Goal: Task Accomplishment & Management: Manage account settings

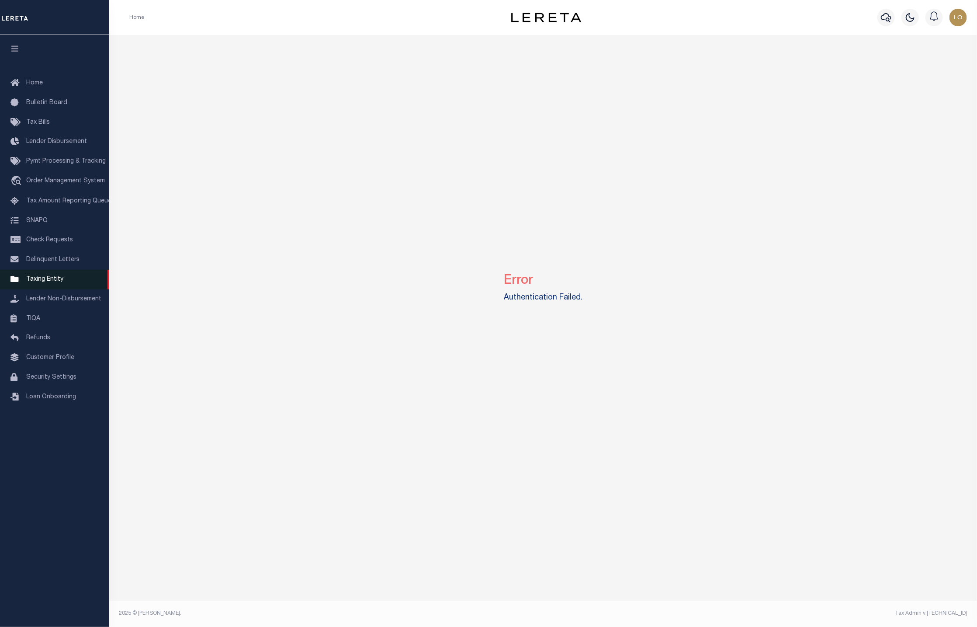
click at [45, 282] on span "Taxing Entity" at bounding box center [44, 279] width 37 height 6
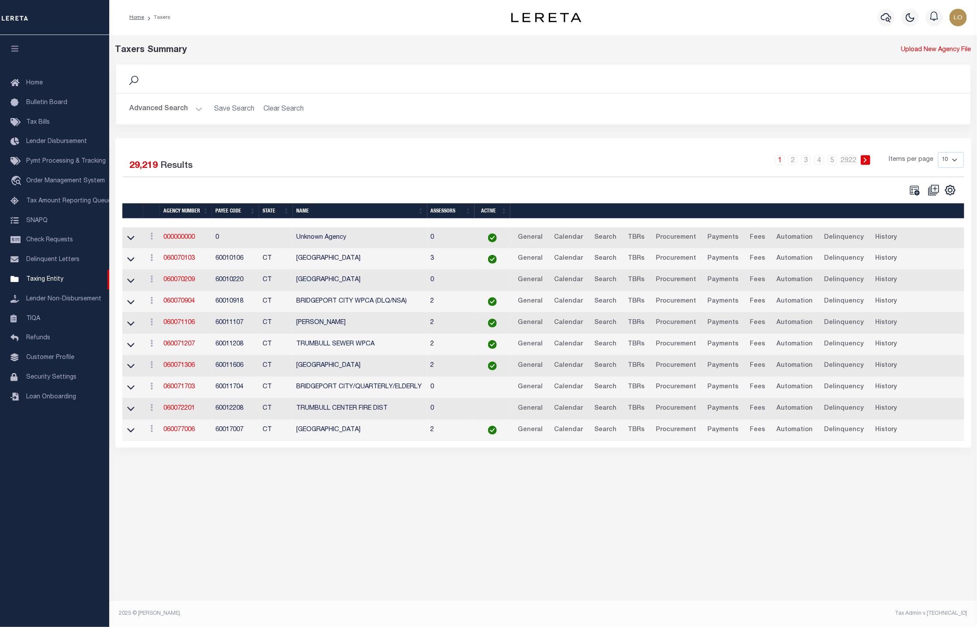
click at [181, 114] on button "Advanced Search" at bounding box center [166, 109] width 73 height 17
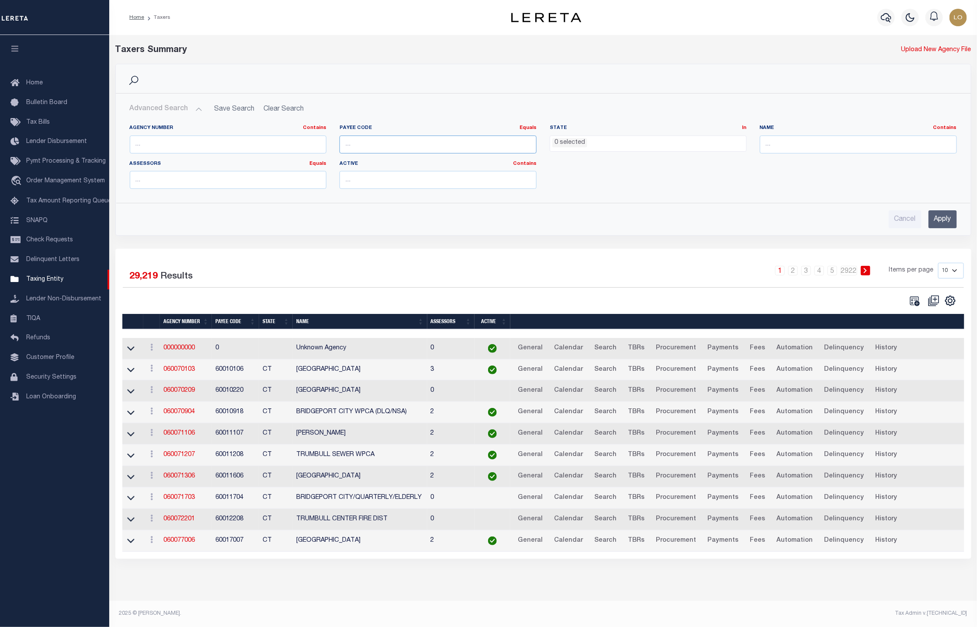
click at [396, 139] on input "number" at bounding box center [438, 145] width 197 height 18
paste input "1705700000"
type input "1705700000"
click at [943, 220] on input "Apply" at bounding box center [943, 219] width 28 height 18
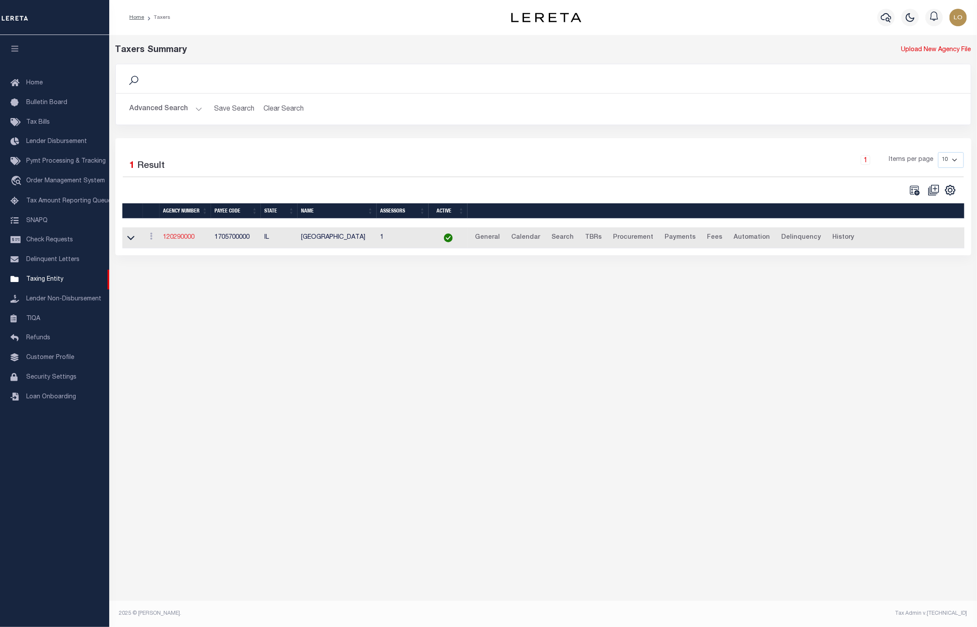
click at [184, 240] on link "120290000" at bounding box center [178, 237] width 31 height 6
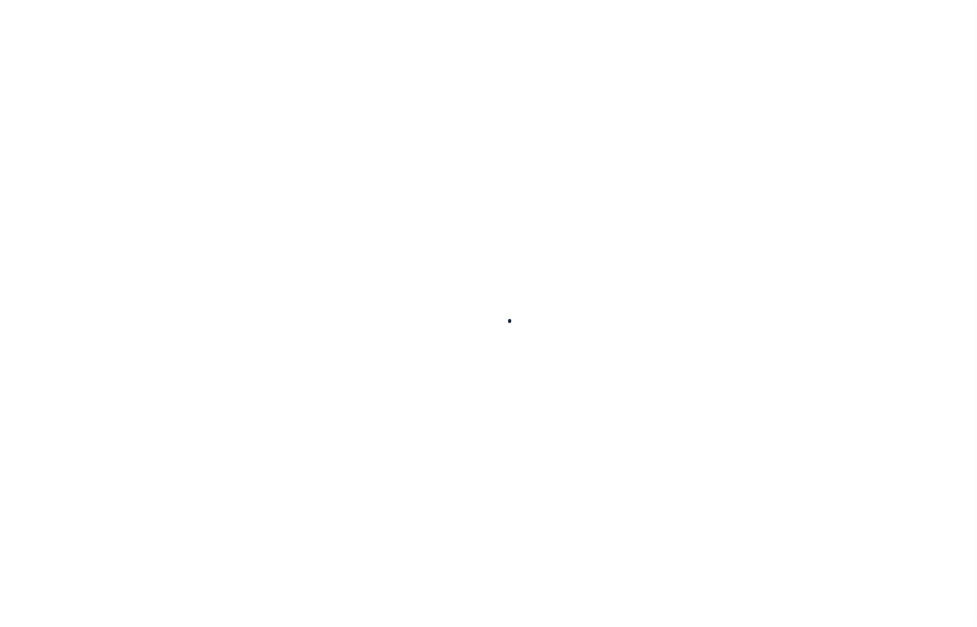
select select
checkbox input "false"
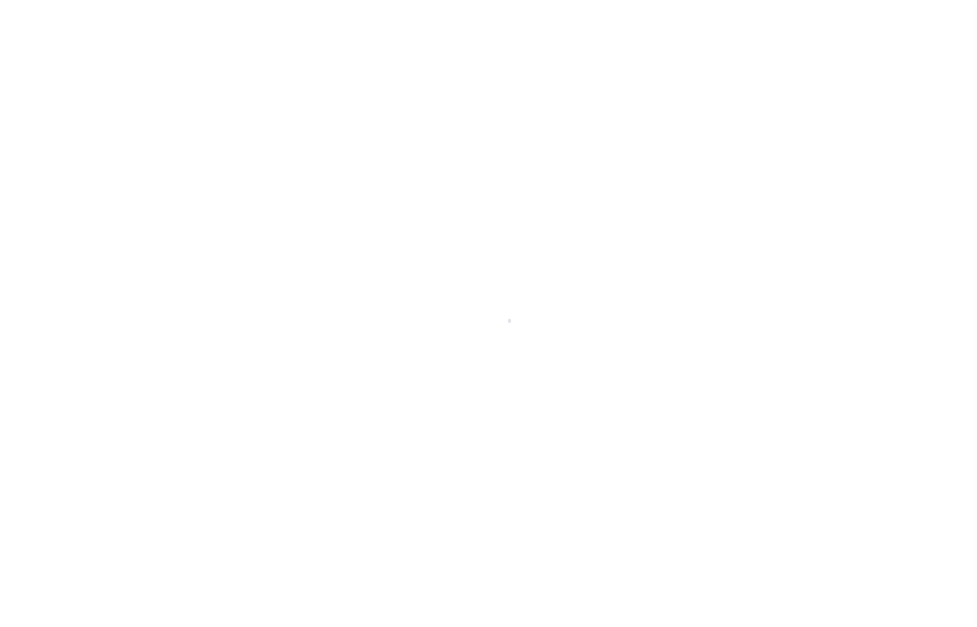
checkbox input "false"
type input "1705700000"
type input "2024/2025"
type input "3"
select select "SCPY"
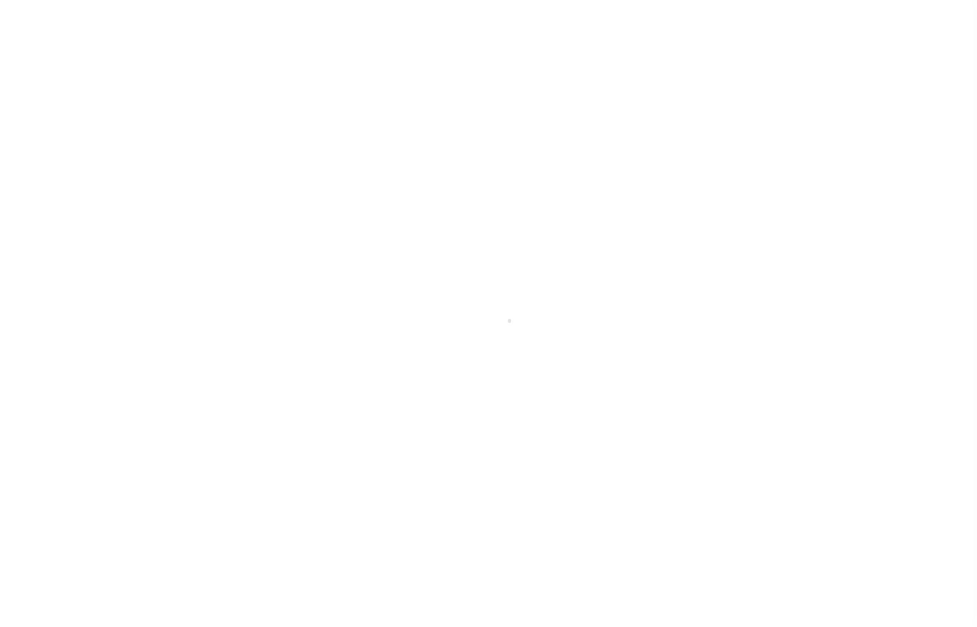
select select "CPYM"
select select "WEB"
select select "PNA"
select select
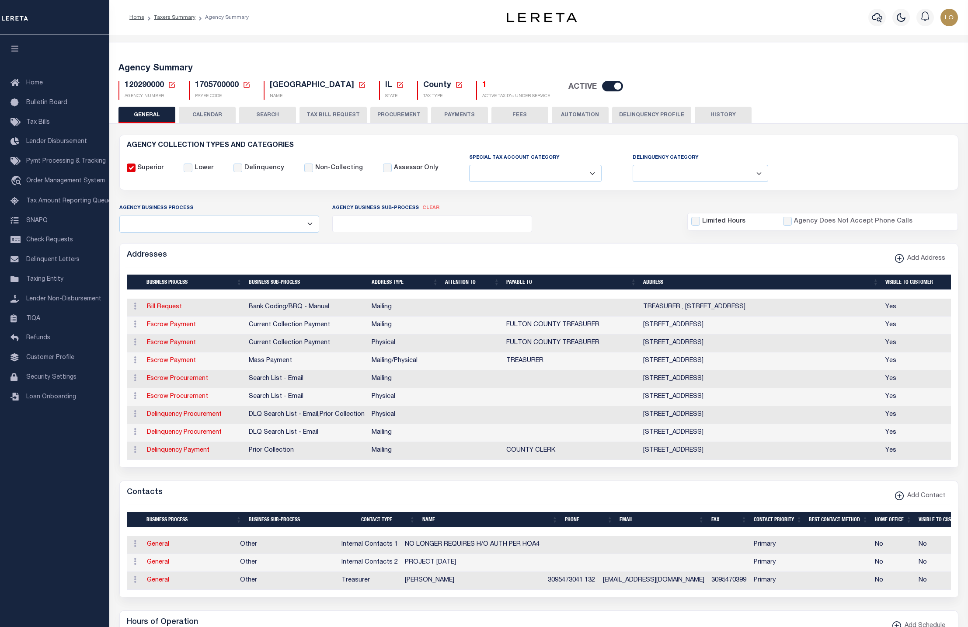
click at [635, 114] on button "Delinquency Profile" at bounding box center [651, 115] width 79 height 17
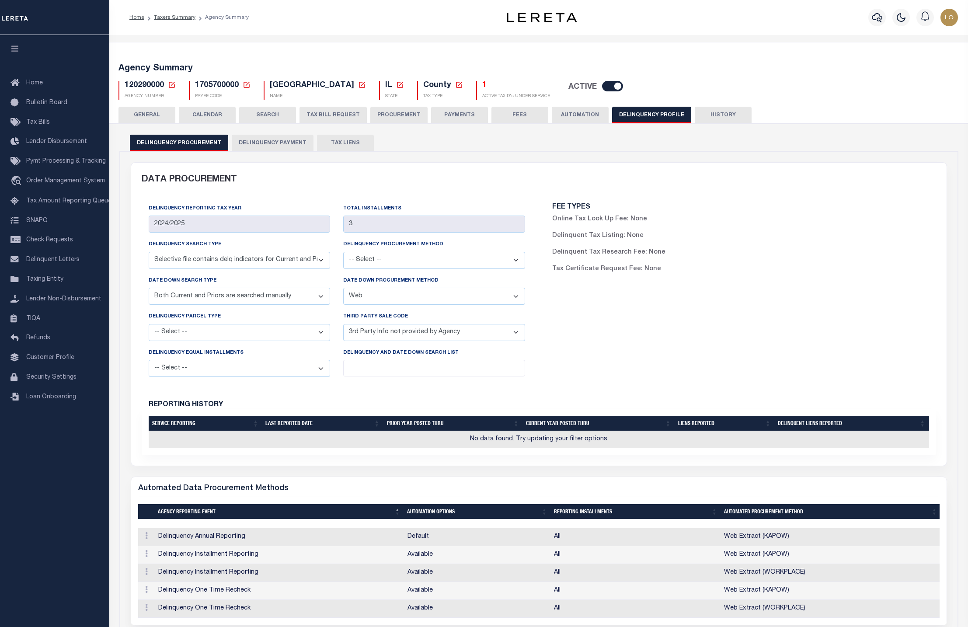
click at [290, 142] on button "Delinquency Payment" at bounding box center [273, 143] width 82 height 17
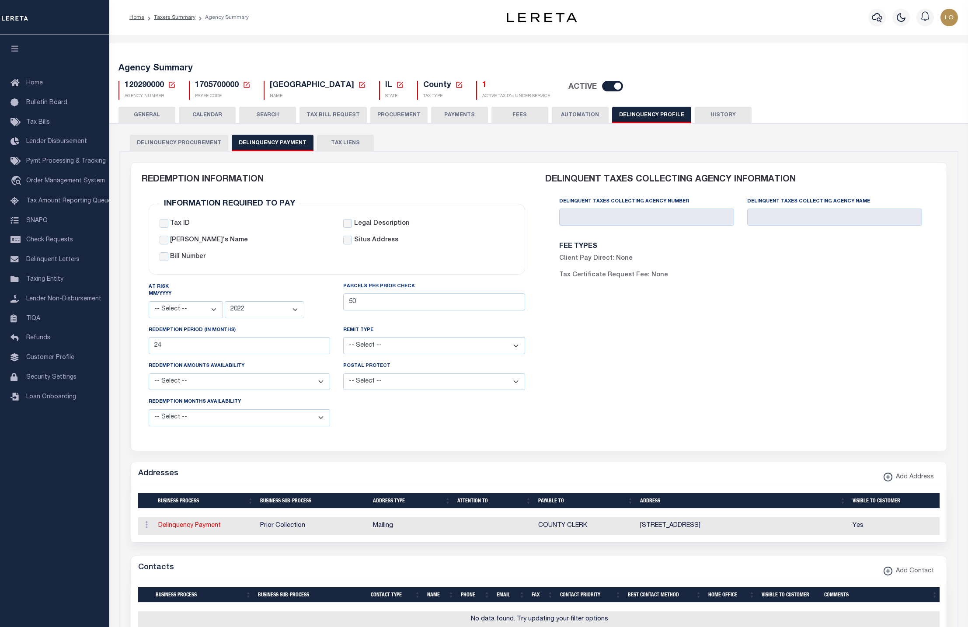
click at [246, 88] on icon at bounding box center [246, 85] width 6 height 6
click at [311, 113] on input "Payee Code" at bounding box center [314, 115] width 104 height 17
paste input "2808717001"
type input "2808717001"
click at [347, 138] on button "Ok" at bounding box center [345, 139] width 44 height 16
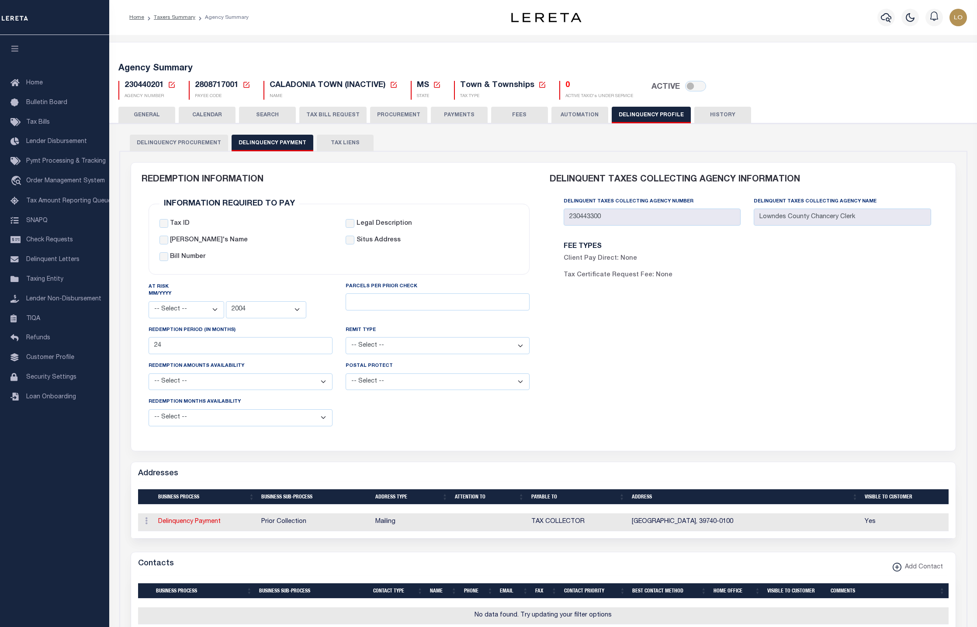
select select
select select "2004"
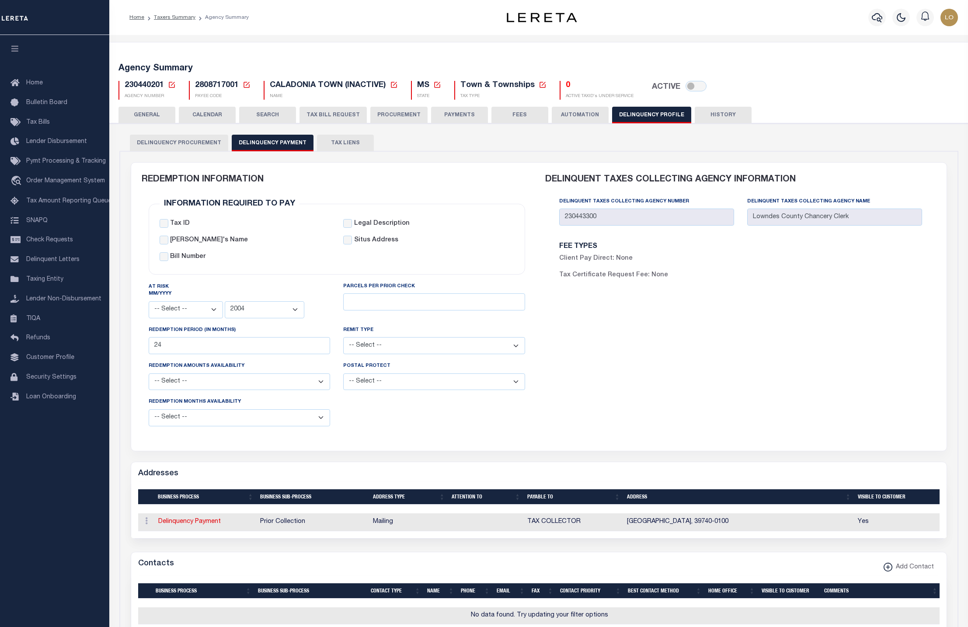
click at [245, 84] on icon at bounding box center [247, 85] width 8 height 8
click at [292, 117] on input "Payee Code" at bounding box center [314, 115] width 104 height 17
paste input "3600704001"
type input "3600704001"
click at [350, 134] on button "Ok" at bounding box center [345, 139] width 44 height 16
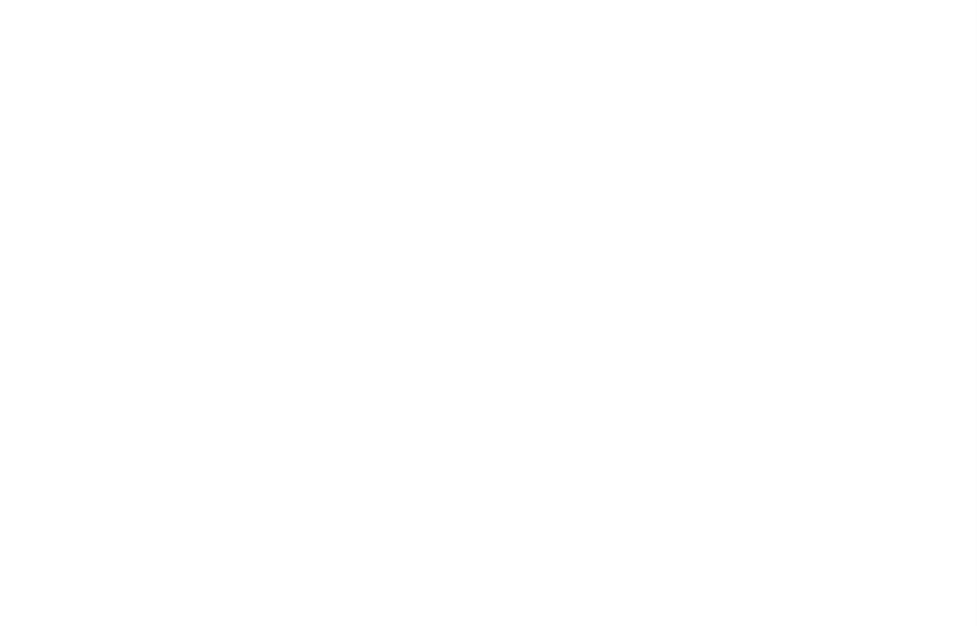
select select
select select "2023"
